Goal: Find contact information: Find contact information

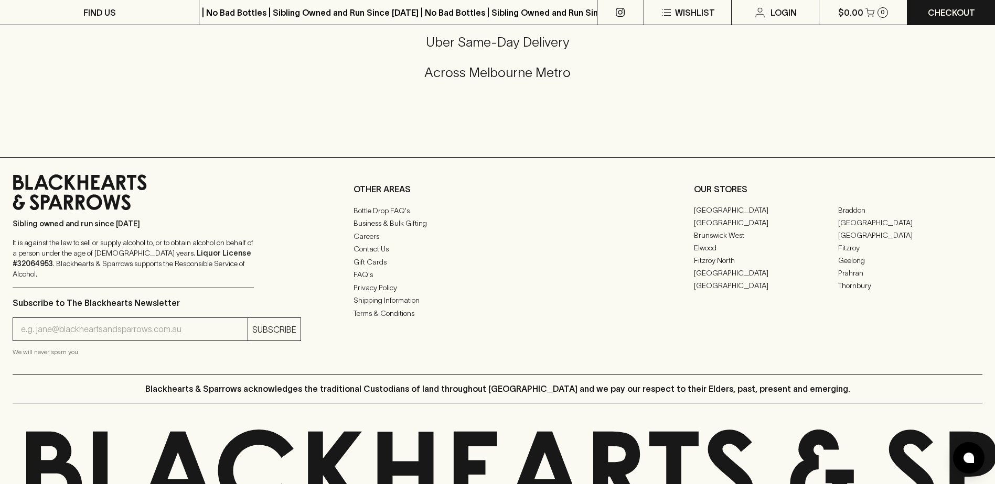
scroll to position [2607, 0]
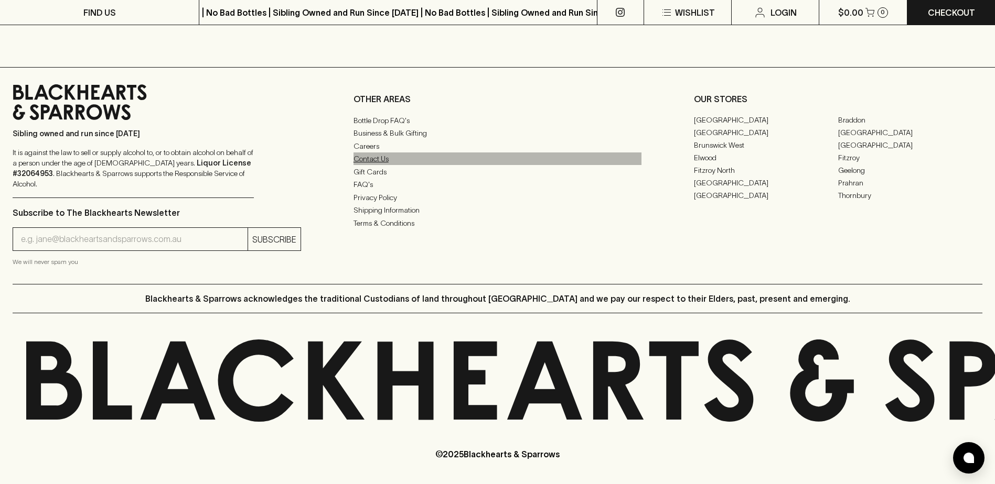
click at [382, 165] on link "Contact Us" at bounding box center [497, 159] width 288 height 13
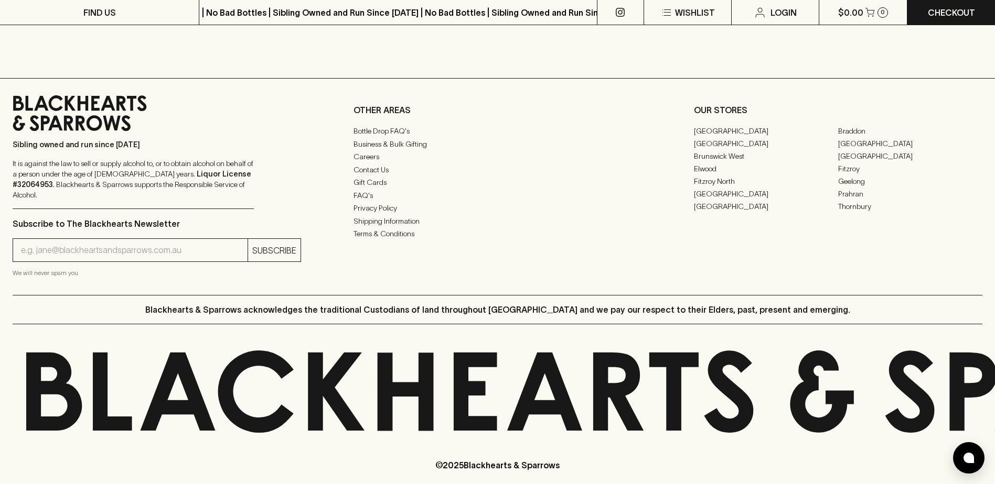
scroll to position [585, 0]
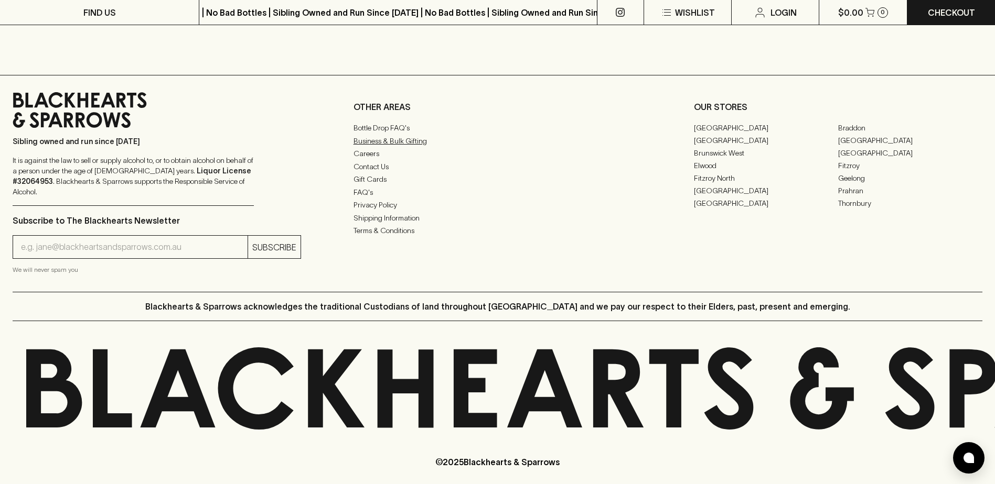
click at [358, 143] on link "Business & Bulk Gifting" at bounding box center [497, 141] width 288 height 13
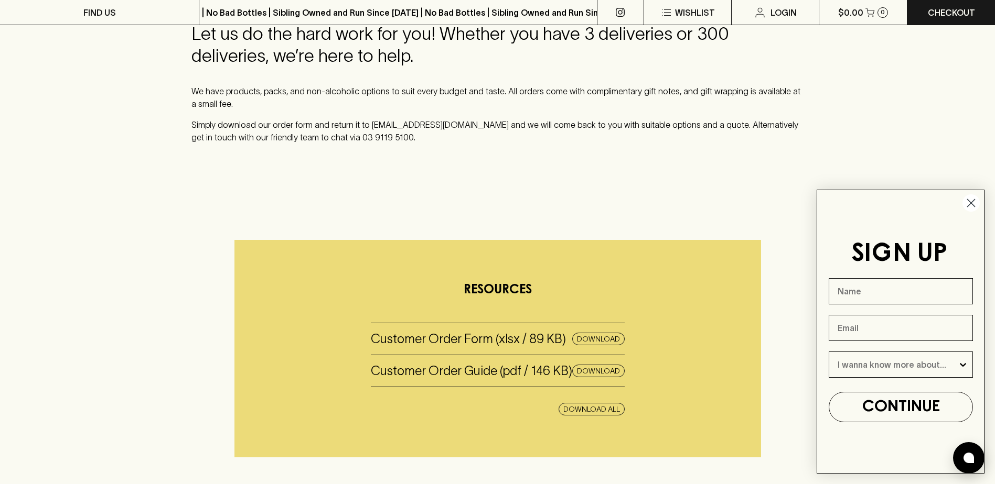
scroll to position [262, 0]
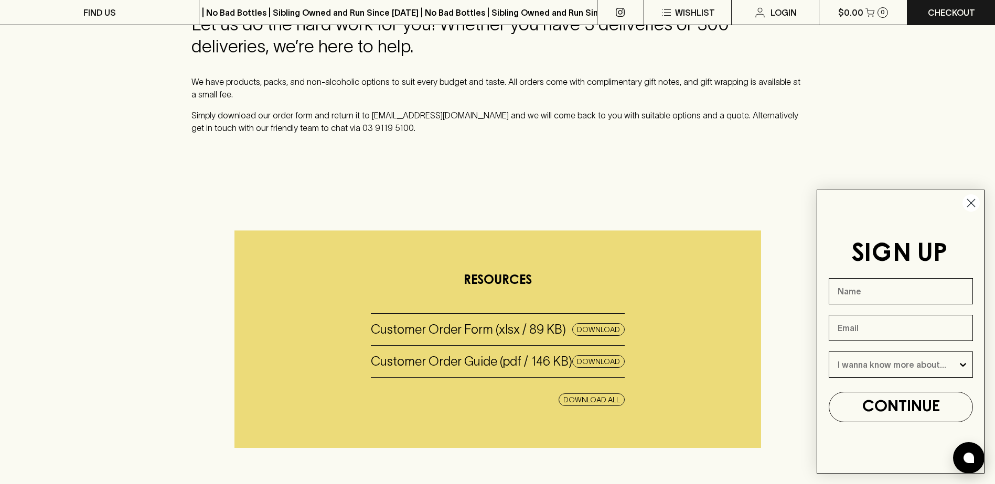
drag, startPoint x: 975, startPoint y: 200, endPoint x: 936, endPoint y: 195, distance: 38.6
click at [975, 200] on circle "Close dialog" at bounding box center [970, 202] width 17 height 17
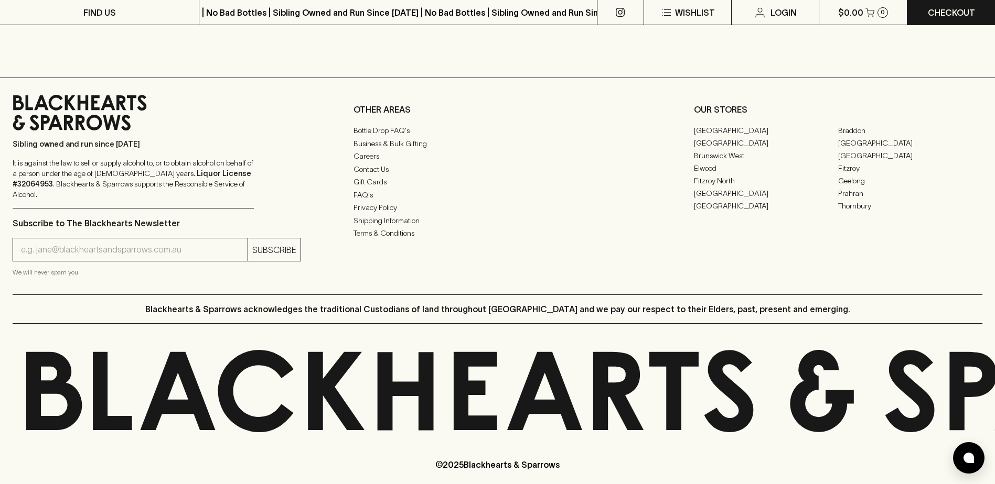
scroll to position [900, 0]
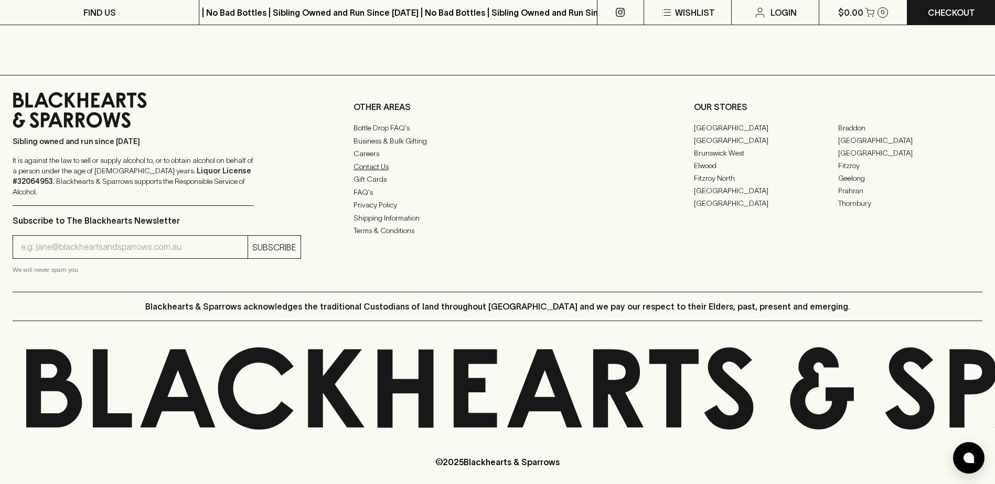
click at [373, 169] on link "Contact Us" at bounding box center [497, 166] width 288 height 13
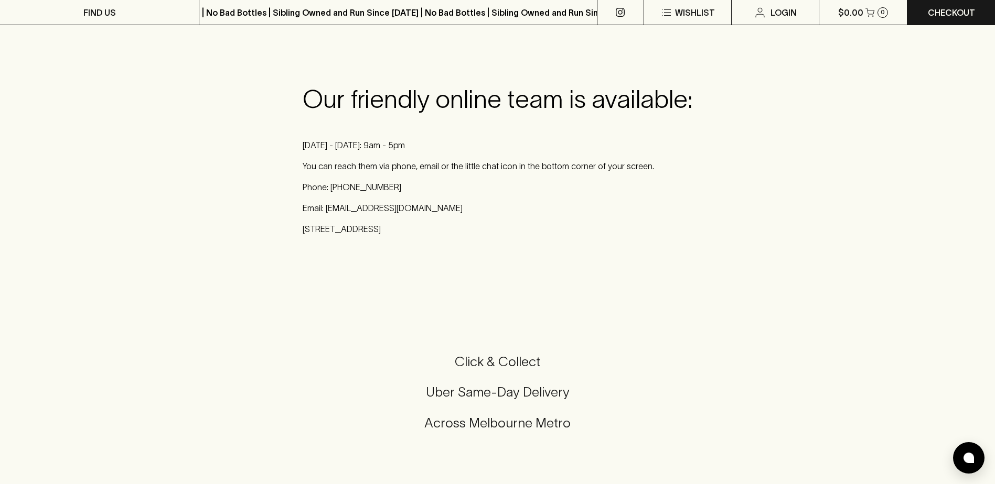
scroll to position [157, 0]
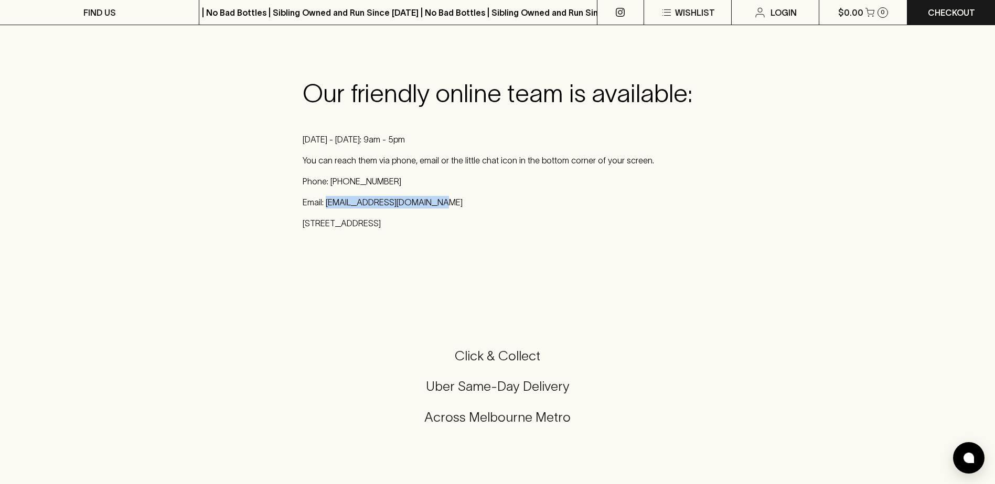
drag, startPoint x: 437, startPoint y: 202, endPoint x: 326, endPoint y: 202, distance: 110.6
click at [326, 202] on p "Email: [EMAIL_ADDRESS][DOMAIN_NAME]" at bounding box center [497, 202] width 390 height 13
drag, startPoint x: 326, startPoint y: 202, endPoint x: 361, endPoint y: 203, distance: 34.6
copy p "[EMAIL_ADDRESS][DOMAIN_NAME]"
